Goal: Task Accomplishment & Management: Manage account settings

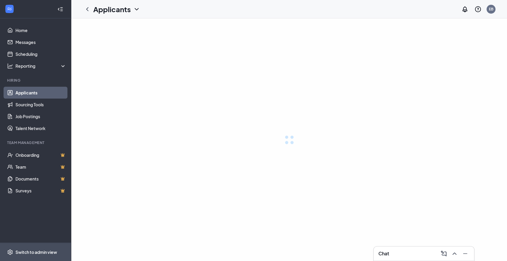
click at [48, 252] on div "Switch to admin view" at bounding box center [36, 252] width 42 height 6
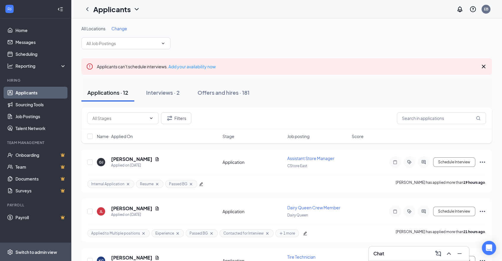
click at [48, 252] on div "Switch to admin view" at bounding box center [36, 252] width 42 height 6
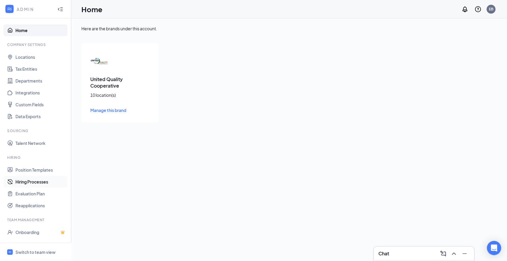
click at [23, 184] on link "Hiring Processes" at bounding box center [40, 182] width 51 height 12
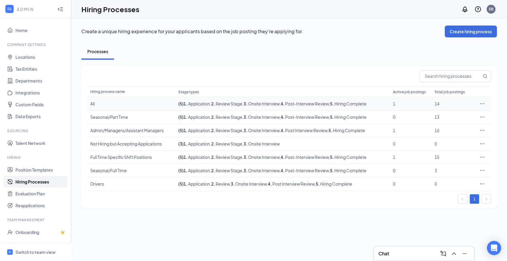
click at [117, 104] on div "All" at bounding box center [131, 104] width 82 height 6
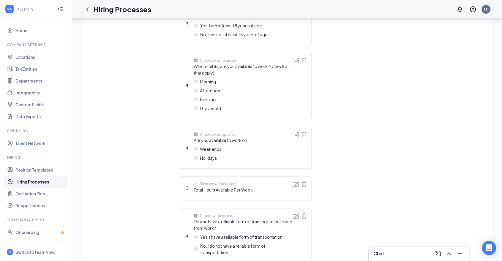
scroll to position [561, 0]
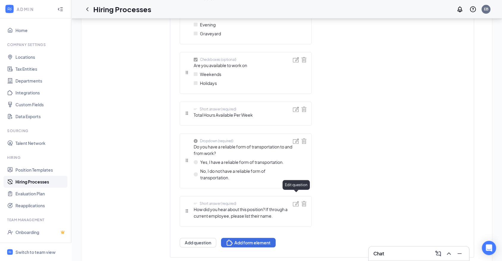
click at [296, 201] on img at bounding box center [296, 203] width 6 height 5
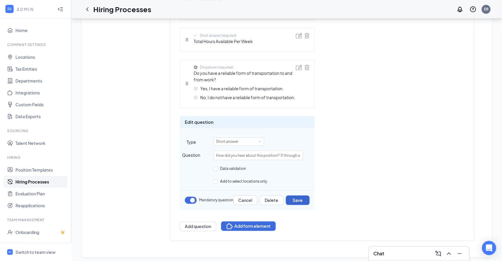
scroll to position [636, 0]
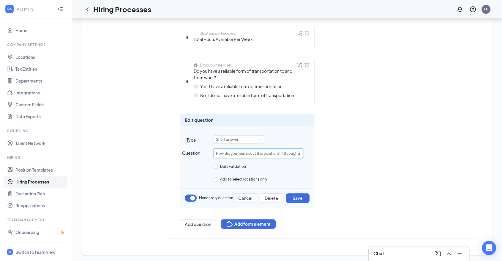
click at [264, 154] on input "How did you hear about this position? If through a current employee, please lis…" at bounding box center [258, 153] width 89 height 10
type input "How did you hear about this position? If through a current employee, please lis…"
click at [286, 154] on input "How did you hear about this position? If through a current employee, please lis…" at bounding box center [258, 153] width 89 height 10
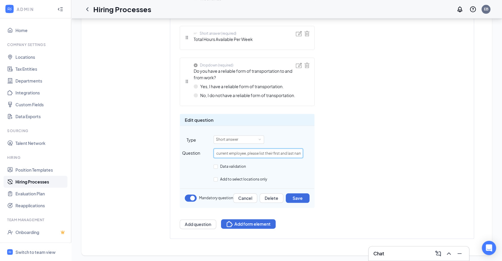
scroll to position [0, 88]
drag, startPoint x: 300, startPoint y: 151, endPoint x: 242, endPoint y: 153, distance: 57.3
click at [242, 153] on input "How did you hear about this position? If through a current employee, please lis…" at bounding box center [258, 153] width 89 height 10
click at [303, 199] on button "Save" at bounding box center [298, 198] width 24 height 10
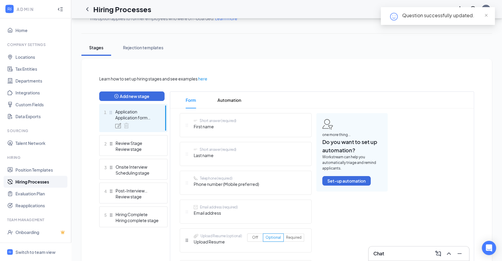
scroll to position [0, 0]
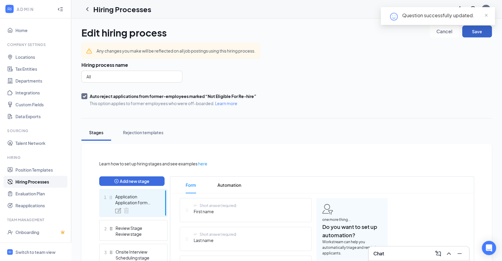
click at [470, 31] on button "Save" at bounding box center [477, 32] width 30 height 12
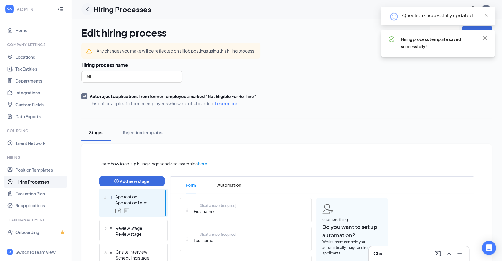
click at [88, 9] on icon "ChevronLeft" at bounding box center [87, 9] width 7 height 7
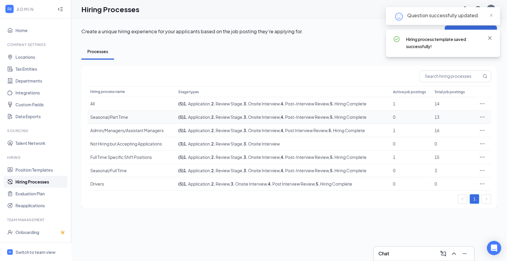
click at [118, 117] on div "Seasonal/Part Time" at bounding box center [131, 117] width 82 height 6
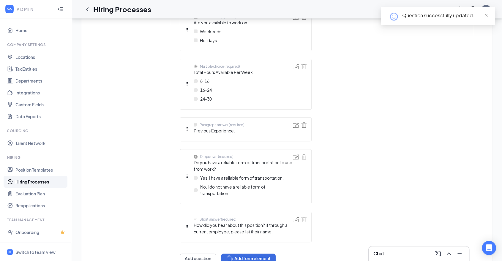
scroll to position [508, 0]
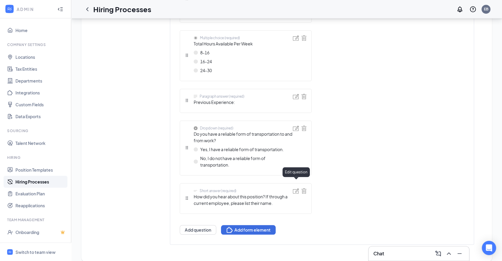
click at [295, 188] on div at bounding box center [296, 198] width 6 height 20
click at [295, 188] on img at bounding box center [296, 190] width 6 height 5
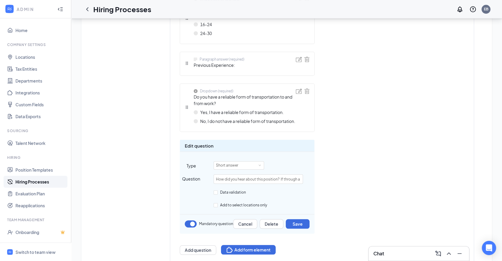
scroll to position [571, 0]
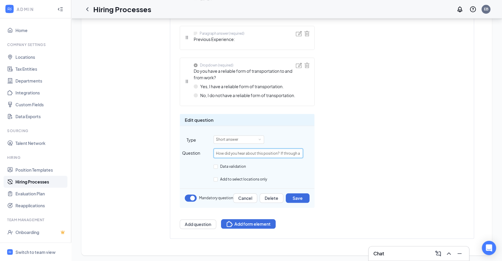
click at [292, 153] on input "How did you hear about this position? If through a current employee, please lis…" at bounding box center [258, 153] width 89 height 10
drag, startPoint x: 300, startPoint y: 152, endPoint x: 264, endPoint y: 153, distance: 35.3
click at [264, 153] on input "How did you hear about this position? If through a current employee, please lis…" at bounding box center [258, 153] width 89 height 10
paste input "please list their first and last"
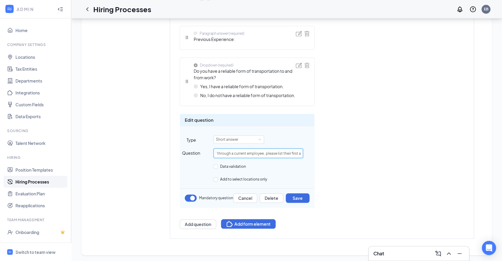
scroll to position [0, 88]
type input "How did you hear about this position? If through a current employee, please lis…"
click at [304, 198] on button "Save" at bounding box center [298, 198] width 24 height 10
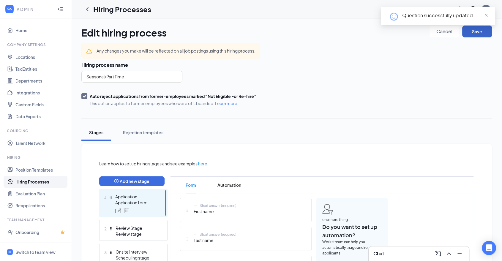
click at [490, 35] on button "Save" at bounding box center [477, 32] width 30 height 12
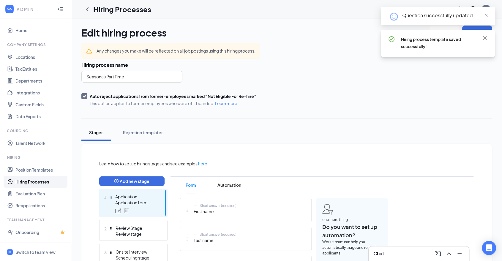
click at [89, 8] on icon "ChevronLeft" at bounding box center [87, 9] width 7 height 7
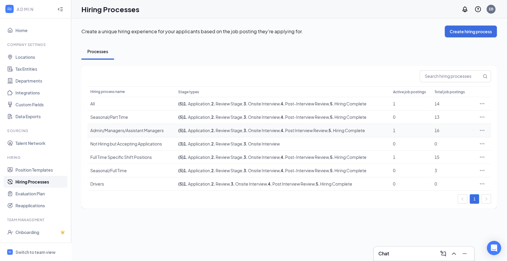
click at [118, 130] on div "Admin/Managers/Assistant Managers" at bounding box center [131, 130] width 82 height 6
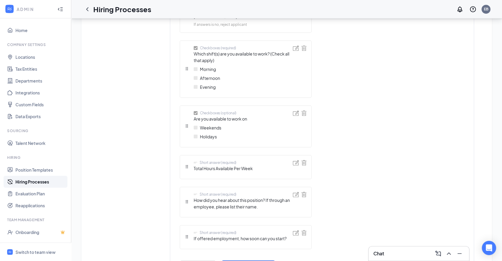
scroll to position [434, 0]
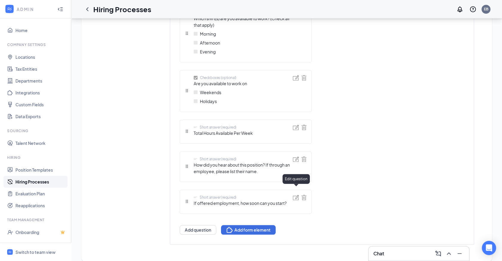
click at [295, 195] on img at bounding box center [296, 197] width 6 height 5
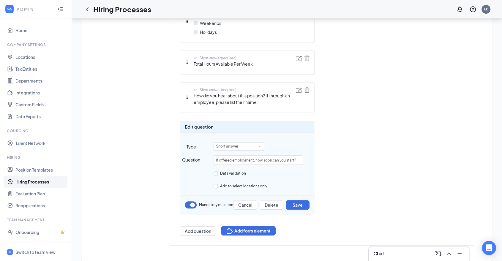
scroll to position [504, 0]
click at [243, 200] on button "Cancel" at bounding box center [245, 205] width 24 height 10
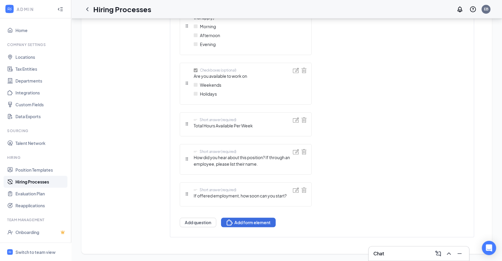
scroll to position [434, 0]
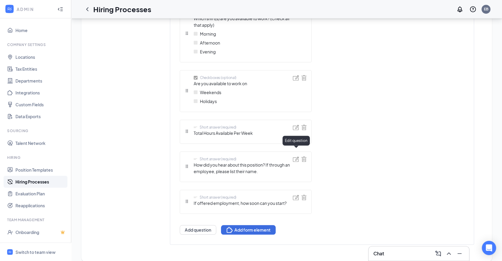
click at [296, 156] on img at bounding box center [296, 158] width 6 height 5
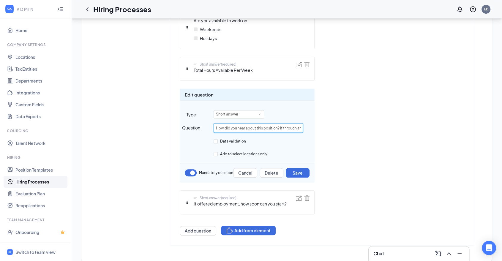
click at [288, 123] on input "How did you hear about this position? If through an employee, please list their…" at bounding box center [258, 128] width 89 height 10
drag, startPoint x: 265, startPoint y: 121, endPoint x: 311, endPoint y: 124, distance: 46.4
click at [311, 124] on div "Question How did you hear about this position? If through an employee, please l…" at bounding box center [247, 128] width 134 height 10
paste input "please list their first and last"
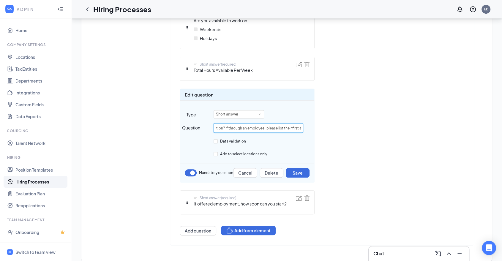
scroll to position [0, 76]
type input "How did you hear about this position? If through an employee, please list their…"
click at [301, 168] on button "Save" at bounding box center [298, 173] width 24 height 10
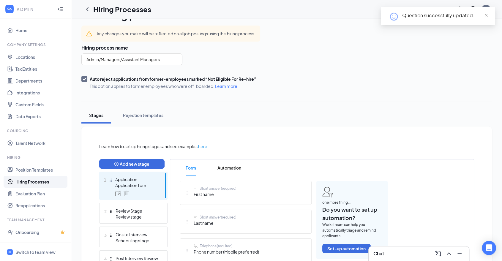
scroll to position [0, 0]
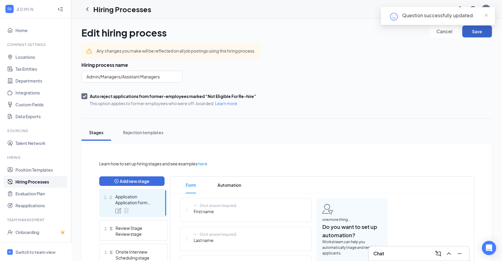
click at [482, 34] on button "Save" at bounding box center [477, 32] width 30 height 12
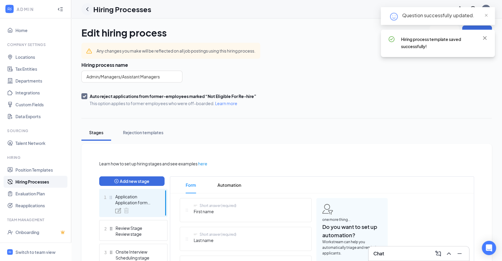
click at [87, 11] on icon "ChevronLeft" at bounding box center [87, 9] width 7 height 7
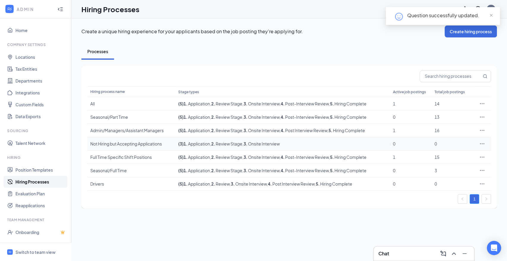
click at [110, 143] on div "Not Hiring but Accepting Applications" at bounding box center [131, 144] width 82 height 6
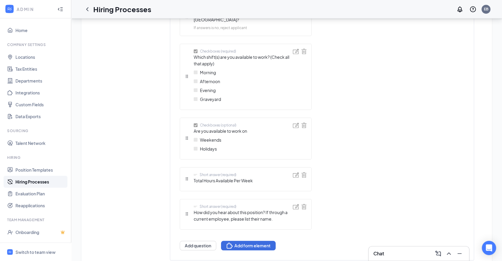
scroll to position [462, 0]
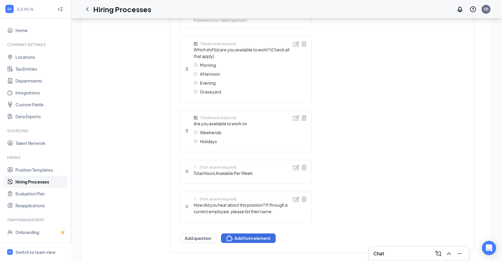
click at [295, 197] on img at bounding box center [296, 199] width 6 height 5
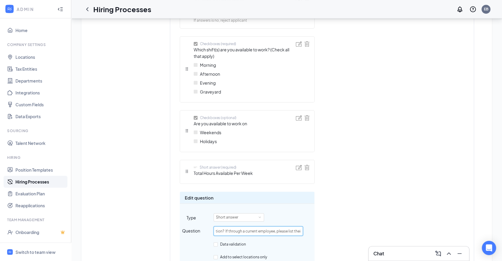
scroll to position [0, 67]
drag, startPoint x: 300, startPoint y: 225, endPoint x: 304, endPoint y: 224, distance: 3.6
click at [304, 226] on div "Question How did you hear about this position? If through a current employee, p…" at bounding box center [247, 231] width 134 height 10
click at [300, 226] on input "How did you hear about this position? If through a current employee, please lis…" at bounding box center [258, 231] width 89 height 10
drag, startPoint x: 265, startPoint y: 223, endPoint x: 324, endPoint y: 223, distance: 59.7
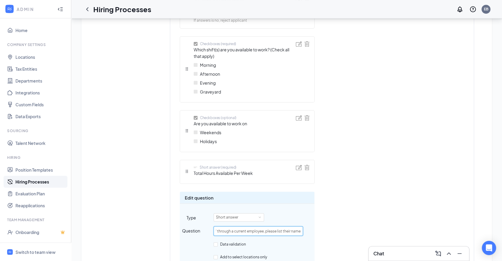
click at [324, 223] on div "Short answer (required) First name Short answer (required) Last name Telephone …" at bounding box center [284, 21] width 208 height 570
paste input "please list their first and last"
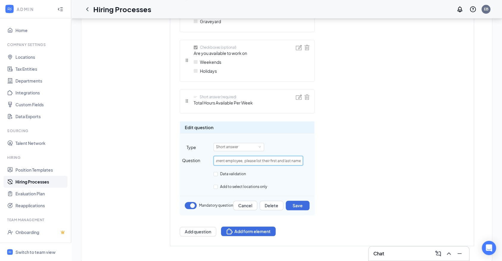
scroll to position [533, 0]
type input "How did you hear about this position? If through a current employee, please lis…"
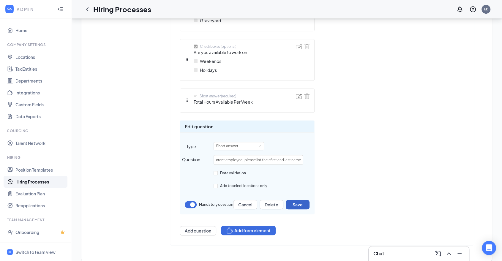
scroll to position [0, 0]
click at [301, 201] on button "Save" at bounding box center [298, 205] width 24 height 10
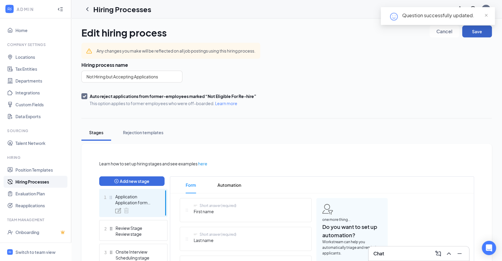
click at [474, 32] on button "Save" at bounding box center [477, 32] width 30 height 12
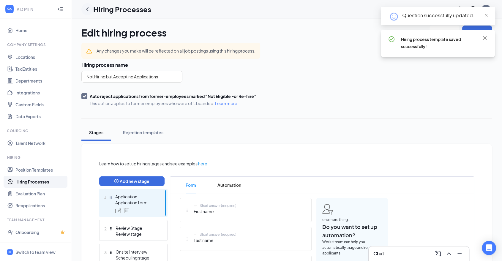
click at [88, 10] on icon "ChevronLeft" at bounding box center [87, 9] width 7 height 7
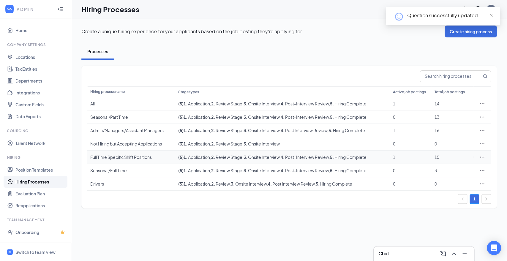
click at [133, 159] on div "Full Time Specific Shift Positions" at bounding box center [131, 157] width 82 height 6
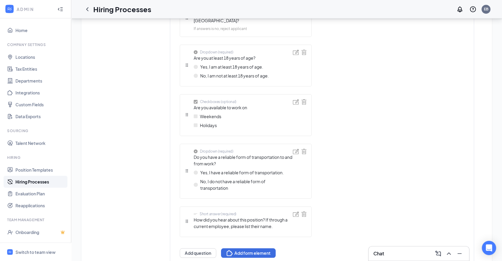
scroll to position [418, 0]
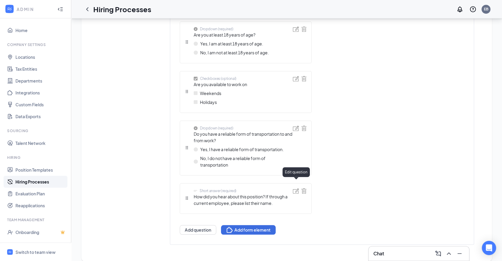
click at [296, 188] on img at bounding box center [296, 190] width 6 height 5
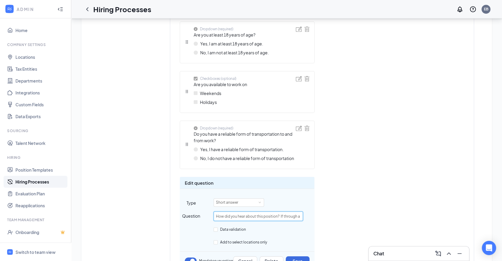
click at [288, 211] on input "How did you hear about this position? If through a current employee, please lis…" at bounding box center [258, 216] width 89 height 10
drag, startPoint x: 264, startPoint y: 208, endPoint x: 316, endPoint y: 208, distance: 51.7
click at [316, 208] on div "Short answer (required) First name Short answer (required) Last name Telephone …" at bounding box center [284, 36] width 208 height 512
paste input "please list their first and last"
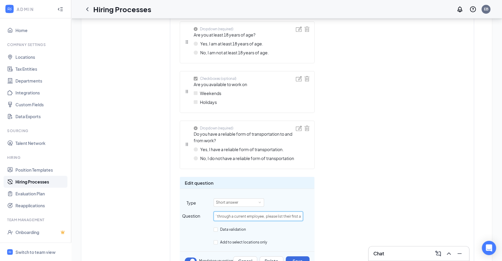
scroll to position [0, 88]
type input "How did you hear about this position? If through a current employee, please lis…"
click at [300, 256] on button "Save" at bounding box center [298, 261] width 24 height 10
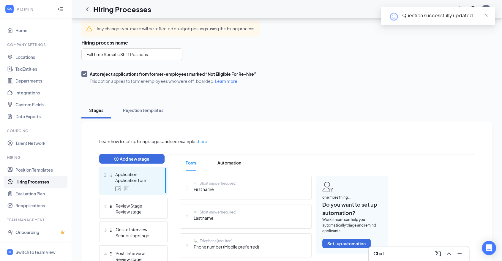
scroll to position [0, 0]
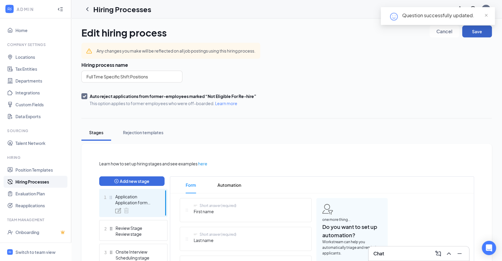
click at [473, 33] on button "Save" at bounding box center [477, 32] width 30 height 12
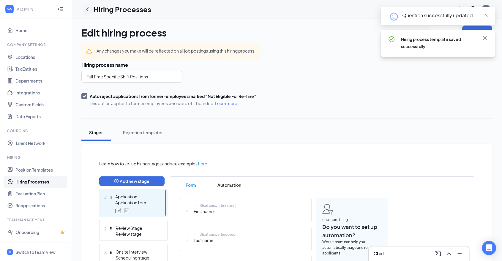
click at [88, 9] on icon "ChevronLeft" at bounding box center [87, 9] width 7 height 7
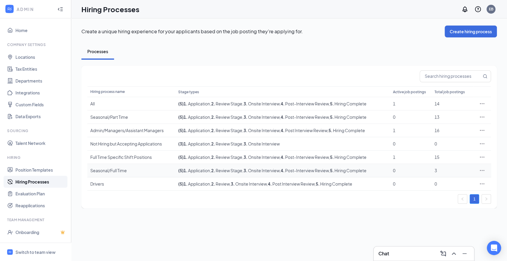
click at [110, 171] on div "Seasonal/Full Time" at bounding box center [131, 170] width 82 height 6
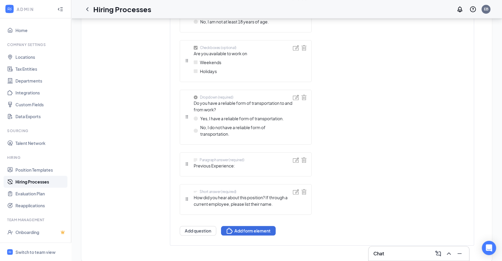
scroll to position [450, 0]
click at [295, 188] on img at bounding box center [296, 190] width 6 height 5
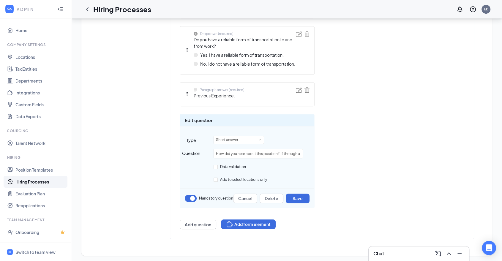
scroll to position [513, 0]
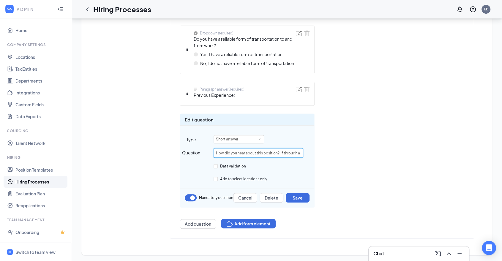
click at [283, 156] on input "How did you hear about this position? If through a current employee, please lis…" at bounding box center [258, 153] width 89 height 10
drag, startPoint x: 297, startPoint y: 151, endPoint x: 310, endPoint y: 151, distance: 13.1
click at [310, 151] on div "Question How did you hear about this position? If through a current employee, p…" at bounding box center [247, 153] width 134 height 10
click at [274, 152] on input "How did you hear about this position? If through a current employee, please lis…" at bounding box center [258, 153] width 89 height 10
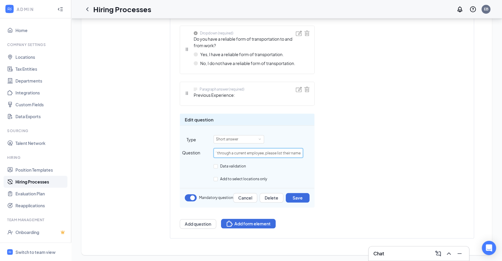
drag, startPoint x: 265, startPoint y: 153, endPoint x: 335, endPoint y: 154, distance: 70.1
paste input "please list their first and last"
type input "How did you hear about this position? If through a current employee, please lis…"
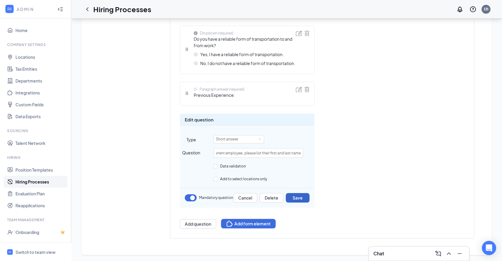
click at [305, 197] on button "Save" at bounding box center [298, 198] width 24 height 10
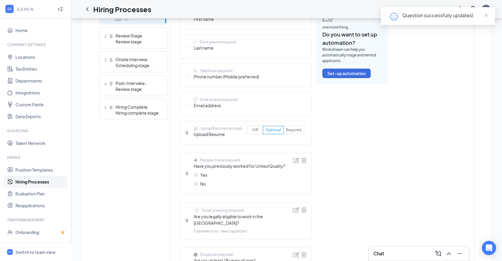
scroll to position [0, 0]
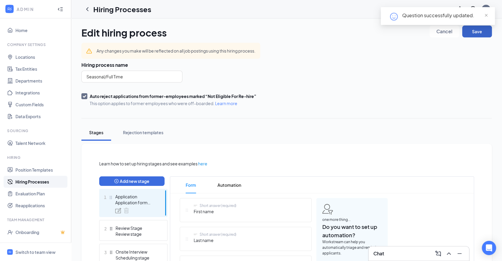
click at [472, 33] on button "Save" at bounding box center [477, 32] width 30 height 12
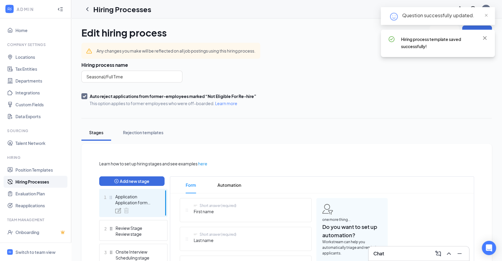
click at [88, 11] on icon "ChevronLeft" at bounding box center [87, 9] width 7 height 7
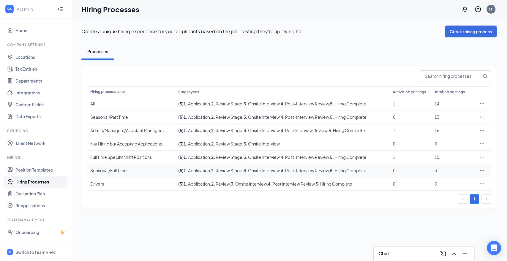
click at [119, 174] on td "Seasonal/Full Time" at bounding box center [131, 170] width 88 height 13
click at [119, 170] on div "Seasonal/Full Time" at bounding box center [131, 170] width 82 height 6
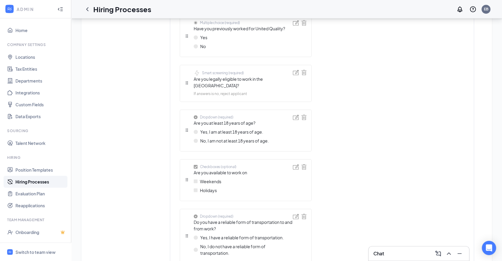
scroll to position [456, 0]
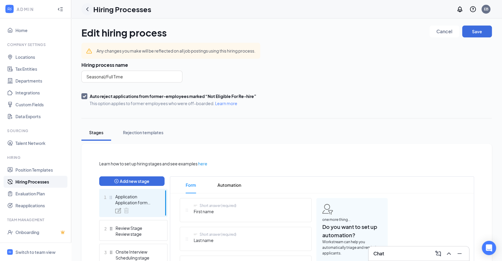
click at [89, 6] on icon "ChevronLeft" at bounding box center [87, 9] width 7 height 7
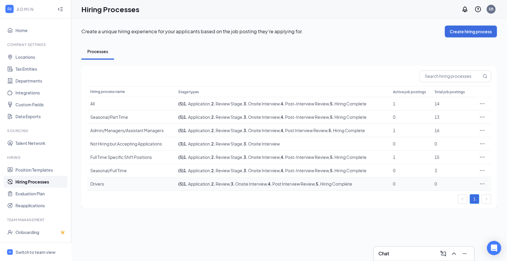
click at [149, 186] on div "Drivers" at bounding box center [131, 184] width 82 height 6
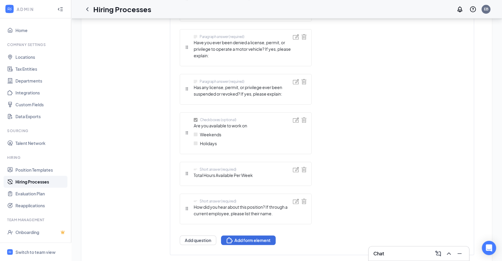
scroll to position [528, 0]
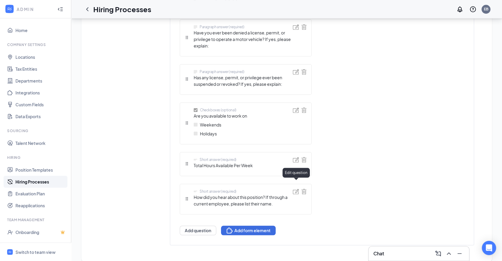
click at [298, 189] on img at bounding box center [296, 191] width 6 height 5
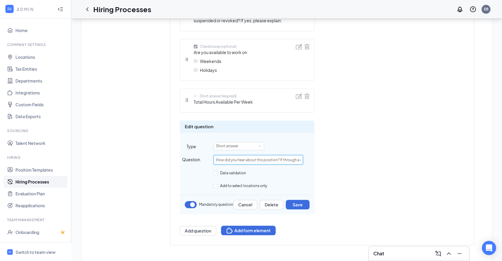
scroll to position [0, 66]
drag, startPoint x: 292, startPoint y: 154, endPoint x: 342, endPoint y: 147, distance: 51.2
click at [278, 155] on input "How did you hear about this position? If through a current employee, please lis…" at bounding box center [258, 160] width 89 height 10
drag, startPoint x: 265, startPoint y: 152, endPoint x: 342, endPoint y: 152, distance: 76.9
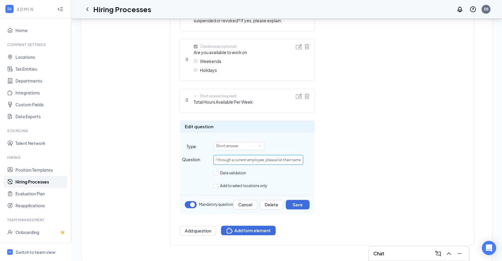
paste input "please list their first and last"
type input "How did you hear about this position? If through a current employee, please lis…"
click at [304, 200] on button "Save" at bounding box center [298, 205] width 24 height 10
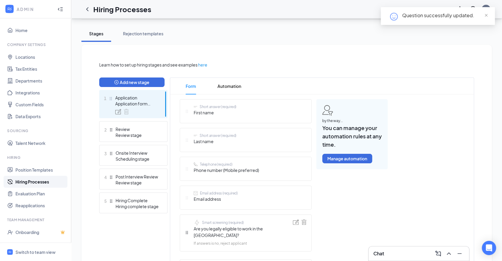
scroll to position [0, 0]
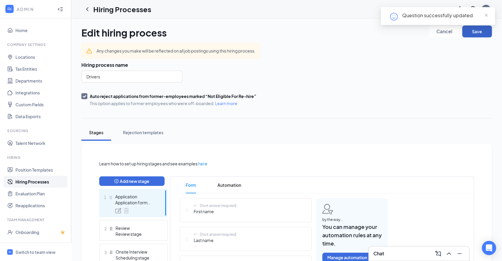
click at [480, 31] on button "Save" at bounding box center [477, 32] width 30 height 12
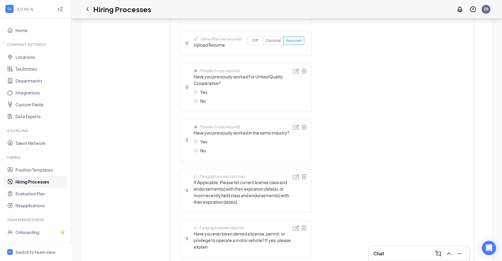
scroll to position [330, 0]
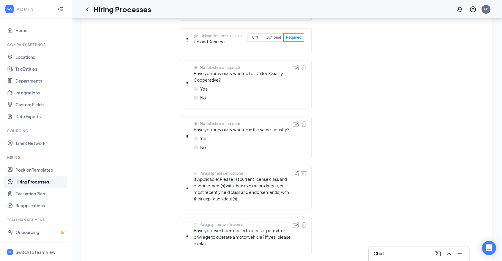
click at [297, 171] on img at bounding box center [296, 173] width 6 height 5
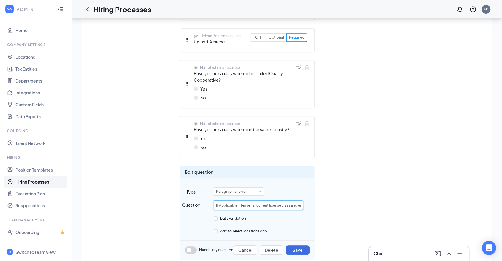
click at [258, 200] on input "If Applicable: Please list current license class and endorsement(s) with their …" at bounding box center [258, 205] width 89 height 10
click at [300, 200] on input "If Applicable: Please list current license class and endorsement(s) with their …" at bounding box center [258, 205] width 89 height 10
click at [294, 200] on input "If Applicable: Please list current license class and endorsement(s) with their …" at bounding box center [258, 205] width 89 height 10
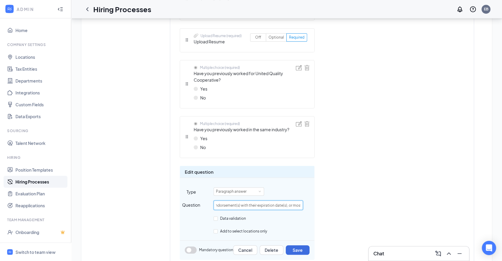
click at [285, 200] on input "If Applicable: Please list current license class and endorsement(s) with their …" at bounding box center [258, 205] width 89 height 10
click at [294, 200] on input "If Applicable: Please list current license class and endorsement(s) with their …" at bounding box center [258, 205] width 89 height 10
click at [291, 201] on input "If Applicable: Please list current license class and endorsement(s) with their …" at bounding box center [258, 205] width 89 height 10
click at [270, 200] on input "If Applicable: Please list current license class and endorsement(s) with their …" at bounding box center [258, 205] width 89 height 10
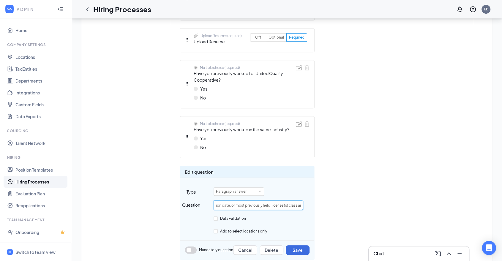
click at [283, 200] on input "If Applicable: Please list current license class and endorsement(s) with their …" at bounding box center [258, 205] width 89 height 10
click at [292, 200] on input "If Applicable: Please list current license class and endorsement(s) with their …" at bounding box center [258, 205] width 89 height 10
click at [289, 200] on input "If Applicable: Please list current license class and endorsement(s) with their …" at bounding box center [258, 205] width 89 height 10
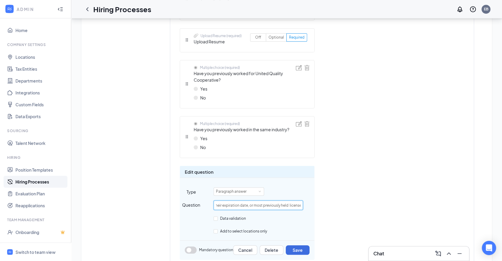
drag, startPoint x: 261, startPoint y: 197, endPoint x: 252, endPoint y: 198, distance: 8.6
click at [252, 200] on input "If Applicable: Please list current license class and endorsement(s) with their …" at bounding box center [258, 205] width 89 height 10
click at [192, 246] on button "button" at bounding box center [191, 249] width 12 height 7
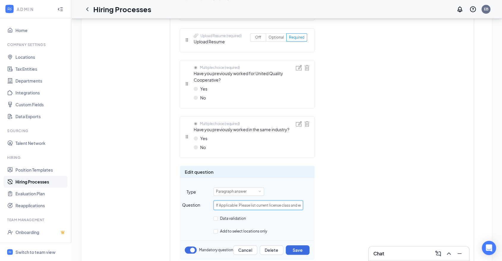
click at [300, 202] on input "If Applicable: Please list current license class and endorsement(s) with their …" at bounding box center [258, 205] width 89 height 10
click at [224, 200] on input "If Applicable: Please list current license class and endorsement(s) with their …" at bounding box center [258, 205] width 89 height 10
drag, startPoint x: 238, startPoint y: 197, endPoint x: 186, endPoint y: 196, distance: 52.9
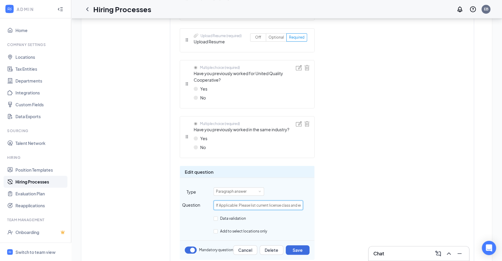
click at [186, 200] on div "Question If Applicable: Please list current license class and endorsement(s) wi…" at bounding box center [247, 205] width 134 height 10
type input "Please list current license class and endorsement(s) with their expiration date…"
click at [302, 245] on button "Save" at bounding box center [298, 250] width 24 height 10
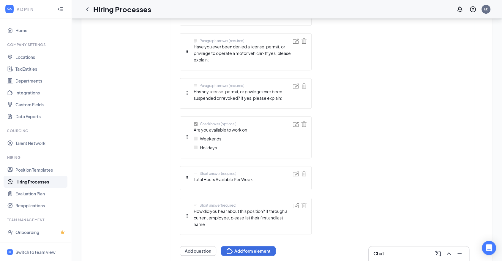
scroll to position [541, 0]
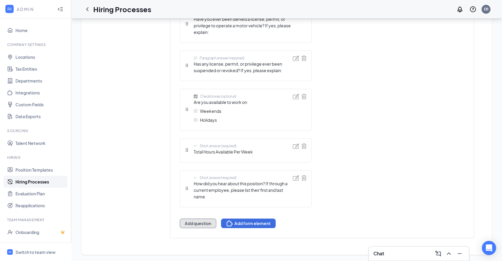
click at [190, 222] on button "Add question" at bounding box center [198, 224] width 37 height 10
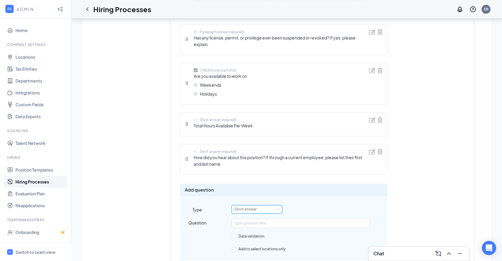
click at [238, 209] on div "Short answer" at bounding box center [247, 209] width 26 height 8
click at [248, 239] on li "Paragraph answer" at bounding box center [257, 238] width 50 height 10
